Goal: Transaction & Acquisition: Download file/media

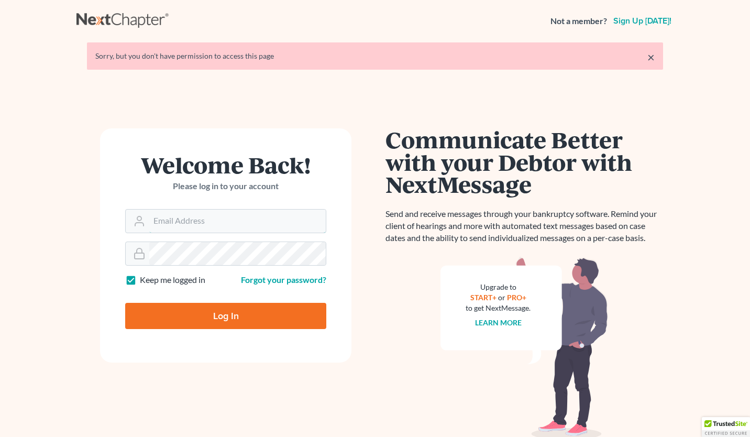
type input "[PERSON_NAME][EMAIL_ADDRESS][PERSON_NAME][DOMAIN_NAME]"
click at [209, 316] on input "Log In" at bounding box center [225, 316] width 201 height 26
type input "Thinking..."
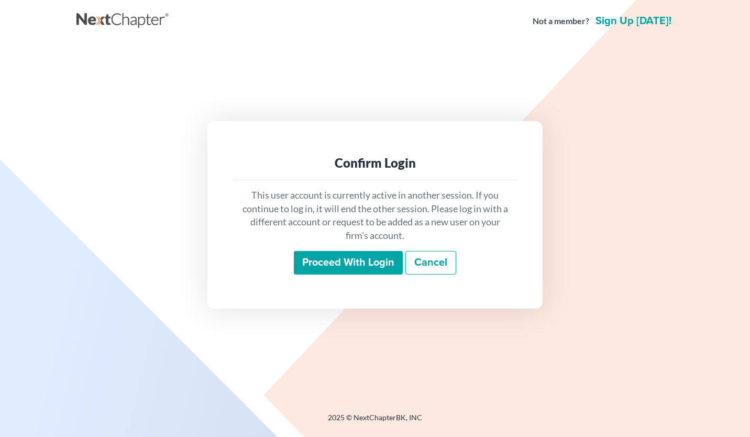
click at [368, 268] on input "Proceed with login" at bounding box center [348, 263] width 109 height 24
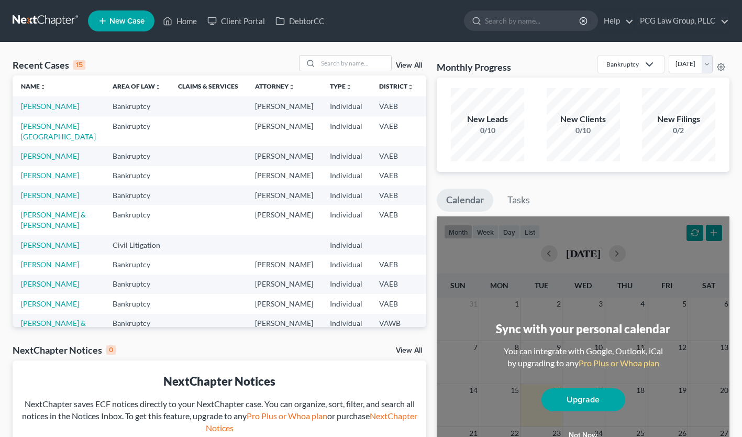
click at [32, 100] on td "[PERSON_NAME]" at bounding box center [59, 105] width 92 height 19
click at [34, 103] on link "[PERSON_NAME]" at bounding box center [50, 106] width 58 height 9
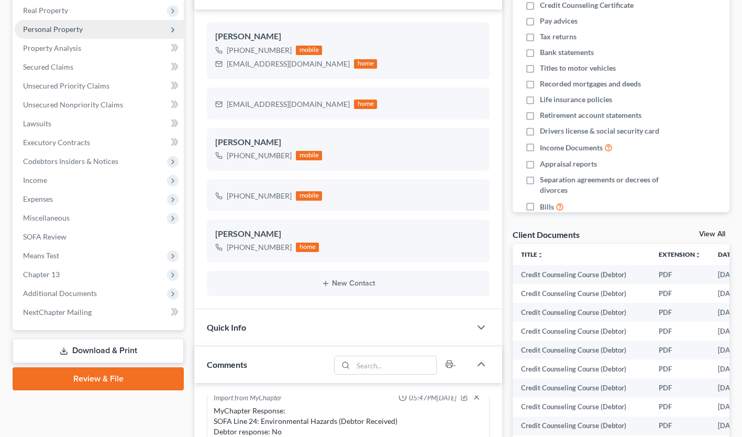
scroll to position [173, 0]
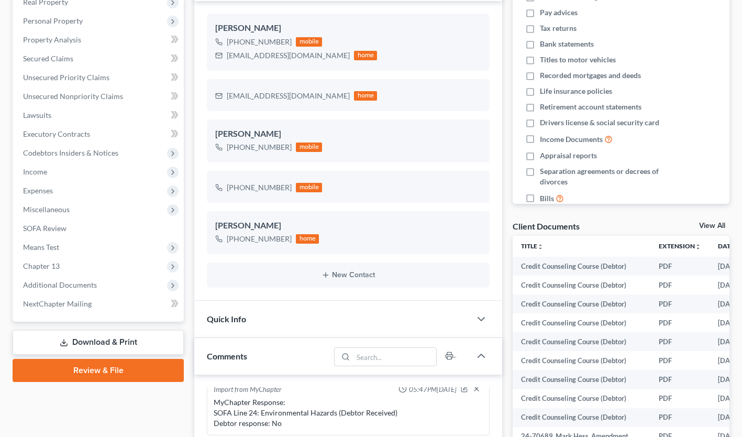
click at [95, 341] on link "Download & Print" at bounding box center [98, 342] width 171 height 25
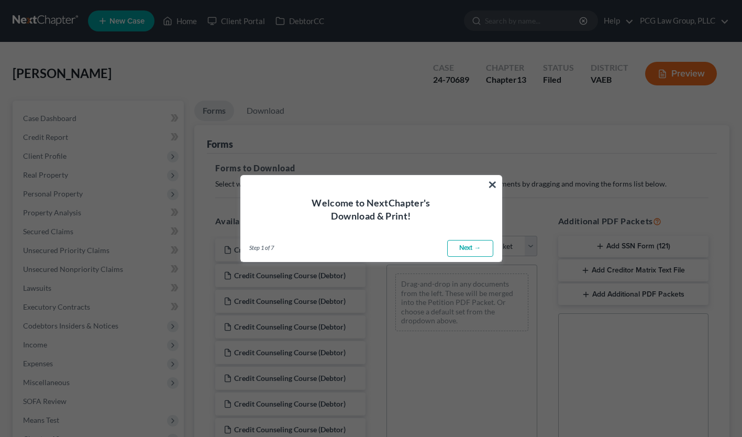
click at [468, 243] on link "Next →" at bounding box center [470, 248] width 46 height 17
select select "0"
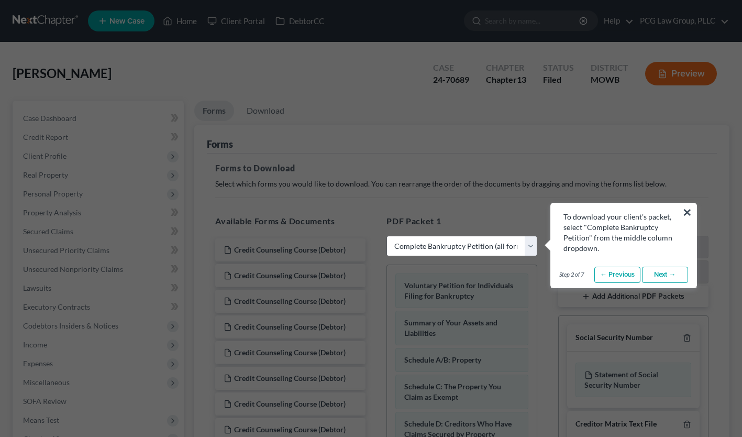
click at [644, 268] on link "Next →" at bounding box center [665, 275] width 46 height 17
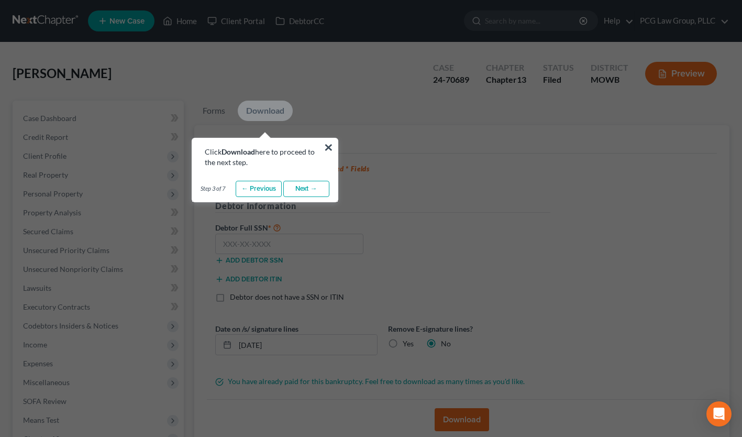
click at [319, 186] on link "Next →" at bounding box center [306, 189] width 46 height 17
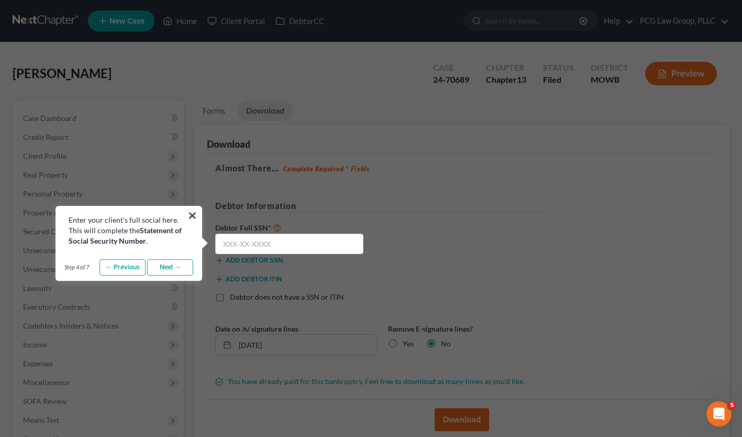
click at [171, 266] on link "Next →" at bounding box center [170, 267] width 46 height 17
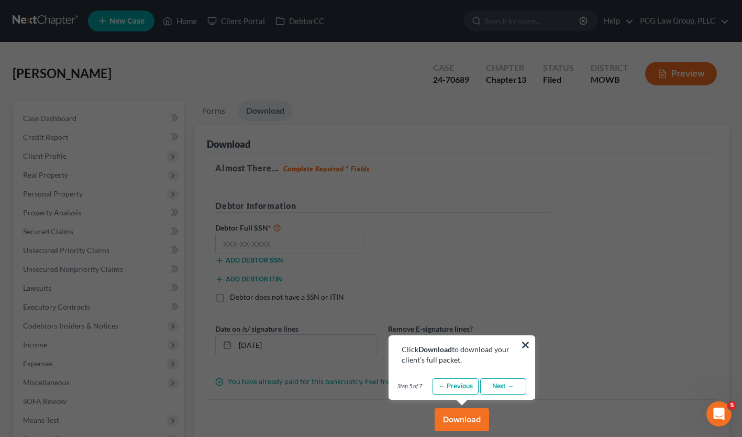
click at [495, 384] on link "Next →" at bounding box center [503, 386] width 46 height 17
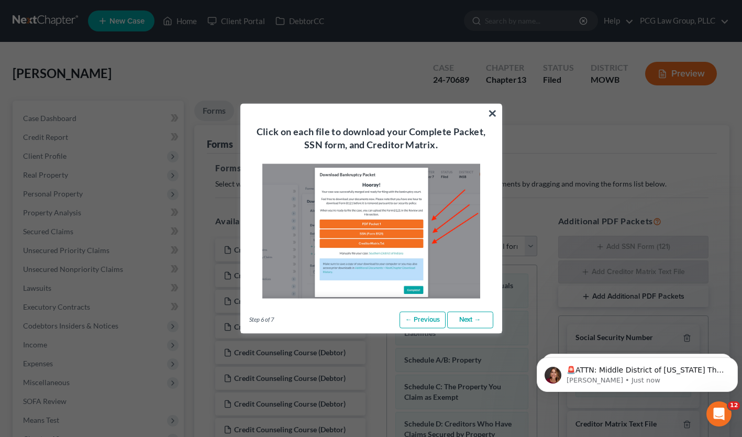
click at [467, 320] on link "Next →" at bounding box center [470, 320] width 46 height 17
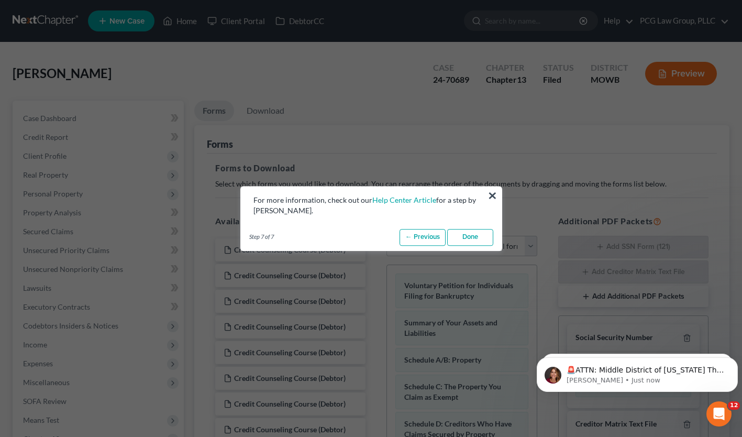
click at [472, 230] on link "Done" at bounding box center [470, 237] width 46 height 17
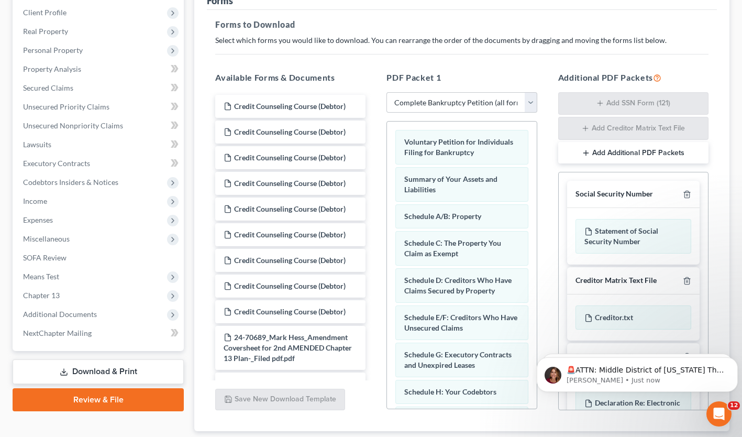
scroll to position [142, 0]
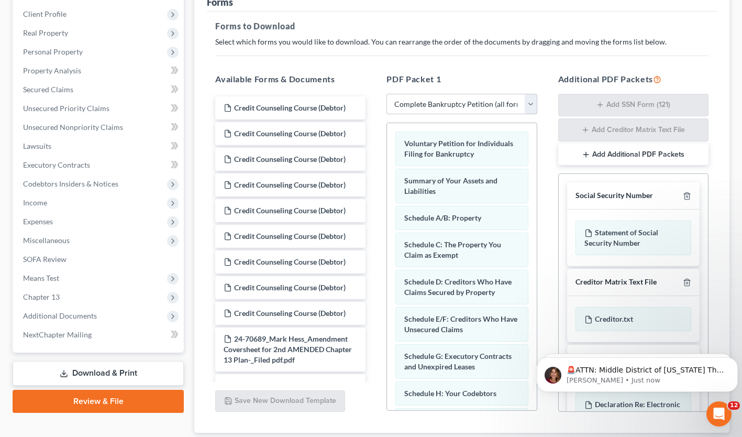
click at [533, 105] on select "Choose Default Petition PDF Packet Complete Bankruptcy Petition (all forms and …" at bounding box center [461, 104] width 150 height 21
select select
click at [386, 94] on select "Choose Default Petition PDF Packet Complete Bankruptcy Petition (all forms and …" at bounding box center [461, 104] width 150 height 21
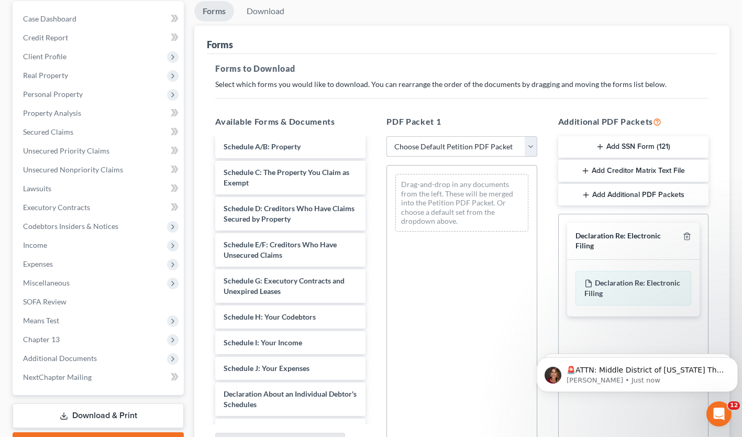
scroll to position [996, 0]
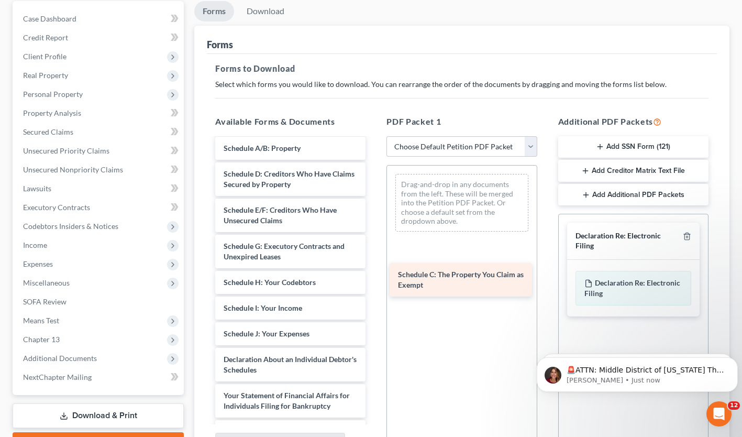
drag, startPoint x: 294, startPoint y: 226, endPoint x: 467, endPoint y: 274, distance: 180.1
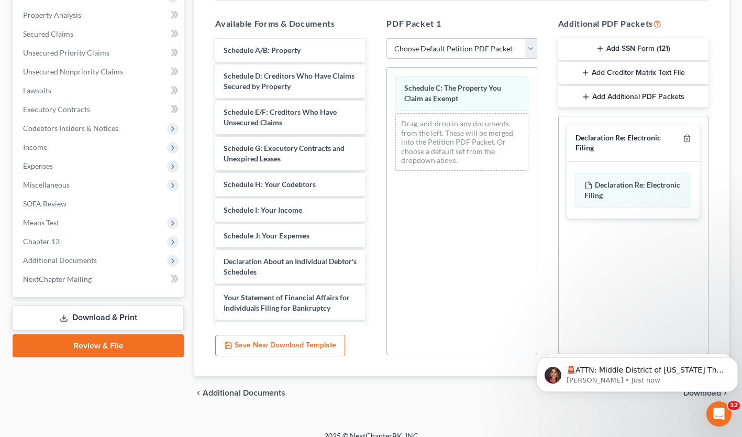
scroll to position [209, 0]
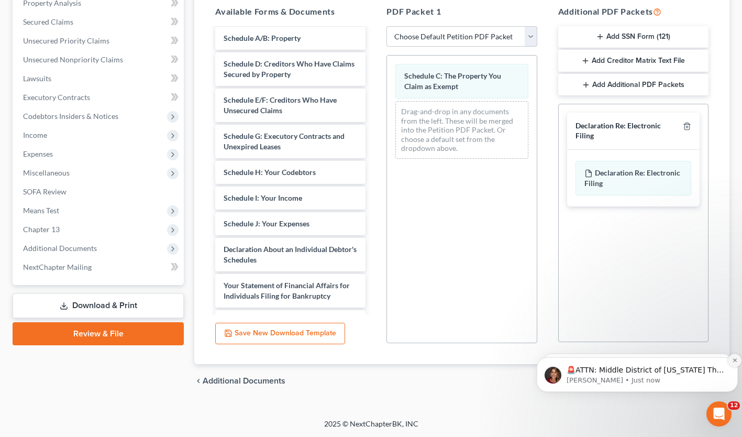
click at [734, 360] on icon "Dismiss notification" at bounding box center [735, 360] width 6 height 6
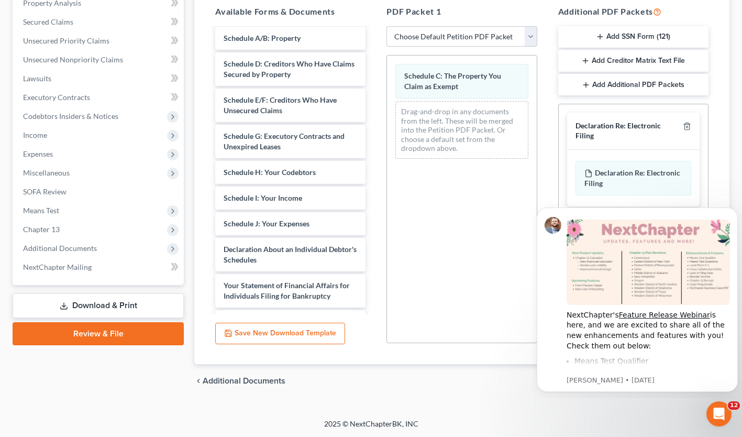
click at [622, 418] on div "2025 © NextChapterBK, INC" at bounding box center [371, 427] width 597 height 19
click at [719, 413] on icon "Open Intercom Messenger" at bounding box center [717, 412] width 17 height 17
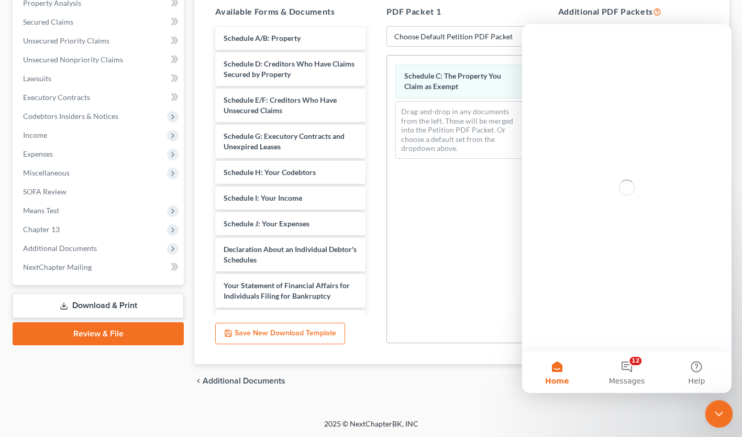
scroll to position [0, 0]
click at [719, 413] on icon "Close Intercom Messenger" at bounding box center [717, 412] width 13 height 13
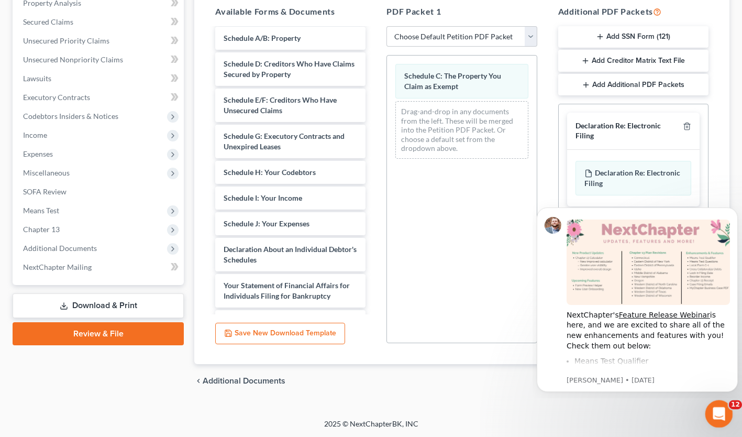
click at [719, 413] on icon "Open Intercom Messenger" at bounding box center [717, 412] width 17 height 17
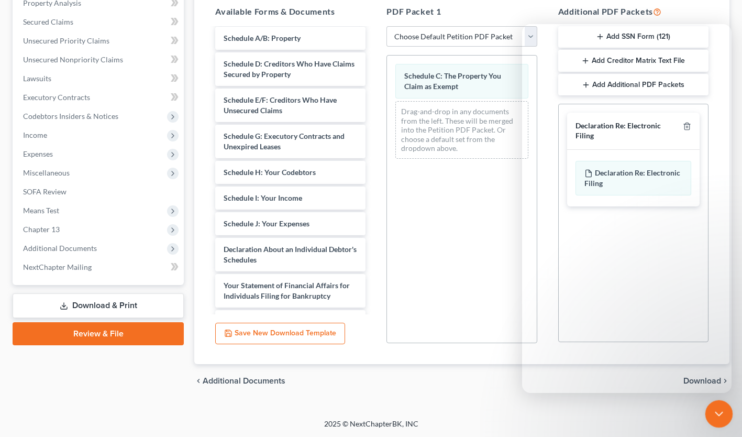
click at [715, 407] on icon "Close Intercom Messenger" at bounding box center [717, 412] width 13 height 13
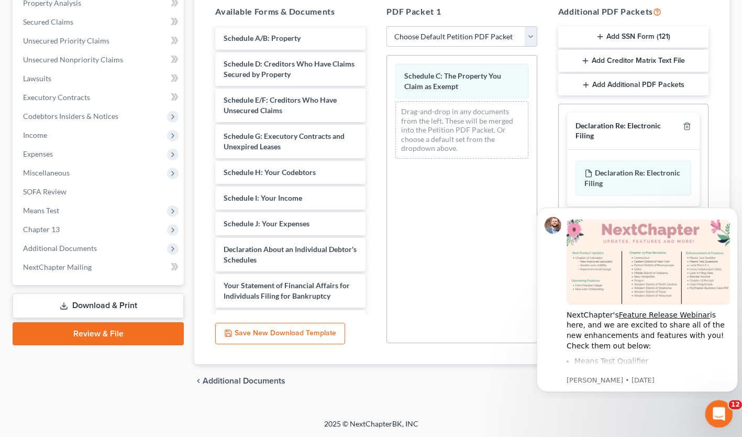
click at [715, 407] on icon "Open Intercom Messenger" at bounding box center [717, 412] width 17 height 17
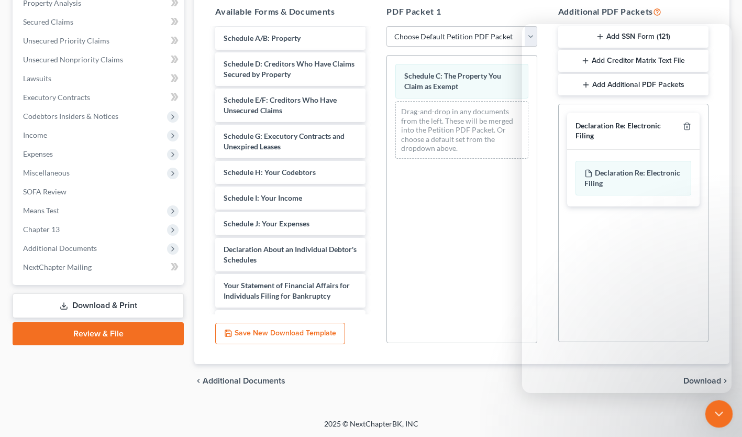
click at [715, 407] on icon "Close Intercom Messenger" at bounding box center [717, 412] width 13 height 13
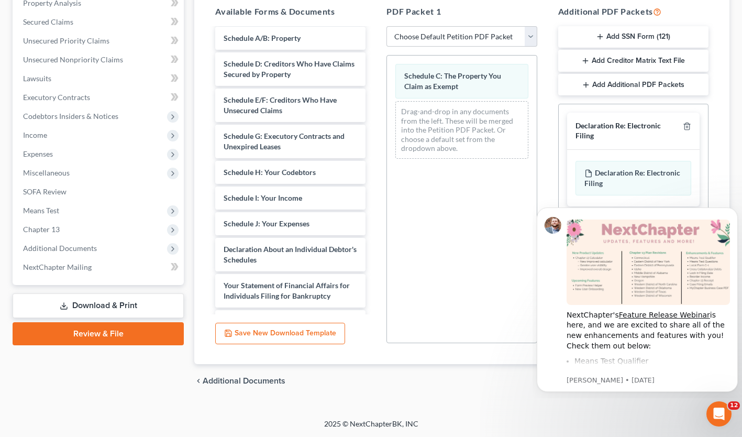
click at [597, 404] on div "Petition Navigation Case Dashboard Payments Invoices Payments Payments Credit R…" at bounding box center [371, 148] width 717 height 515
click at [733, 212] on icon "Dismiss notification" at bounding box center [735, 210] width 4 height 4
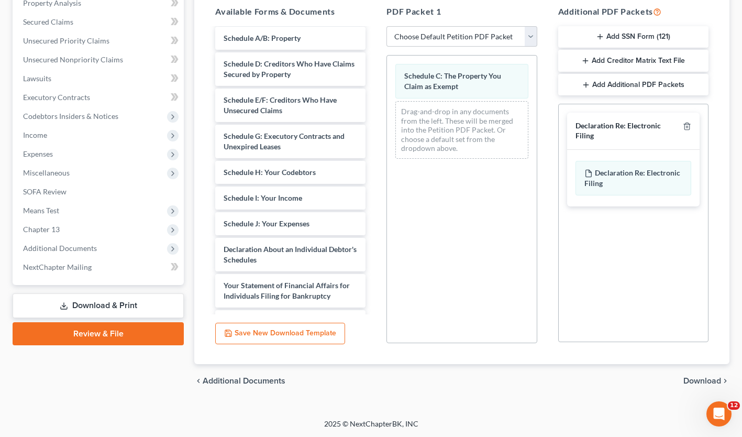
click at [689, 374] on div "chevron_left Additional Documents Download chevron_right" at bounding box center [461, 381] width 535 height 34
click at [693, 381] on span "Download" at bounding box center [702, 381] width 38 height 8
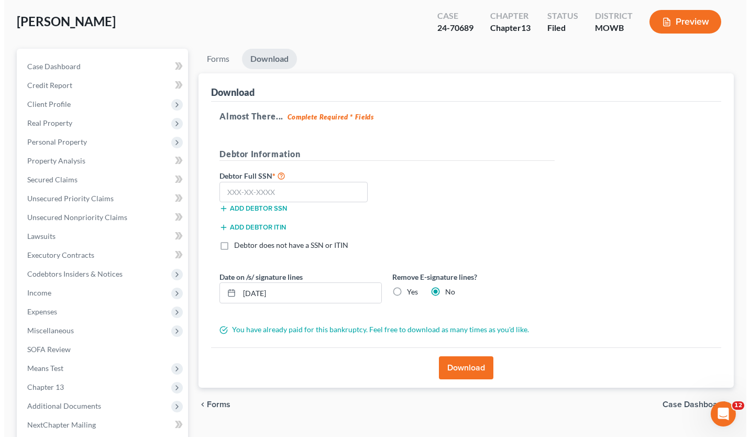
scroll to position [45, 0]
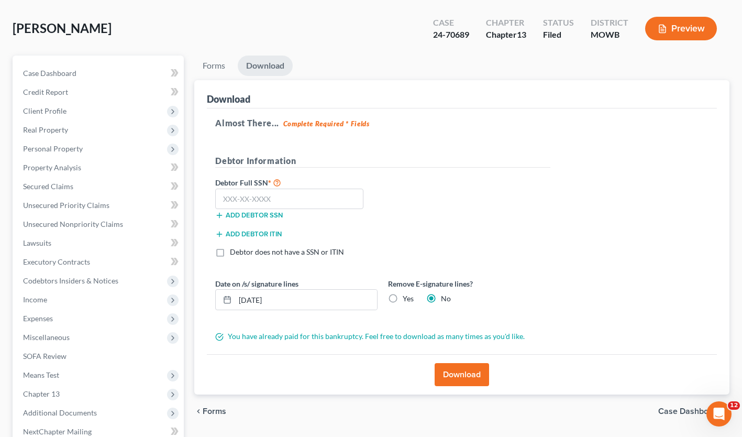
click at [402, 311] on div "Date on /s/ signature lines [DATE] Remove E-signature lines? Yes No" at bounding box center [383, 298] width 346 height 40
click at [465, 379] on button "Download" at bounding box center [462, 374] width 54 height 23
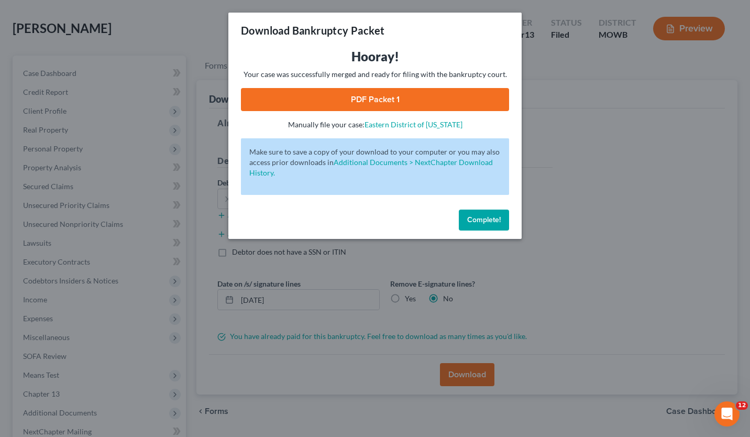
click at [347, 97] on link "PDF Packet 1" at bounding box center [375, 99] width 268 height 23
